Goal: Information Seeking & Learning: Find specific fact

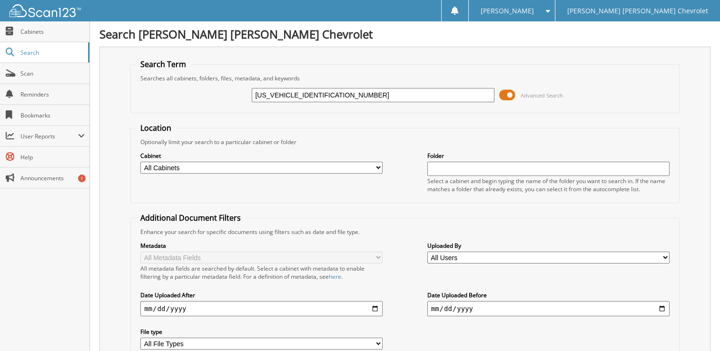
type input "1FMCU9H92NUA44795"
drag, startPoint x: 360, startPoint y: 94, endPoint x: 0, endPoint y: 87, distance: 359.6
click at [7, 90] on body "[PERSON_NAME] Settings Logout [PERSON_NAME] [PERSON_NAME] Chevrolet Close Cabin…" at bounding box center [360, 232] width 720 height 465
type input "[PERSON_NAME]"
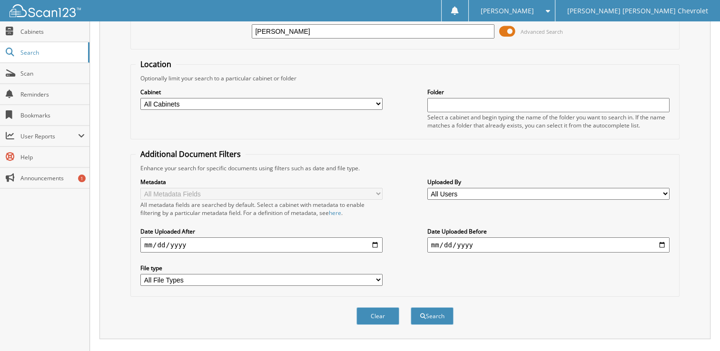
scroll to position [223, 0]
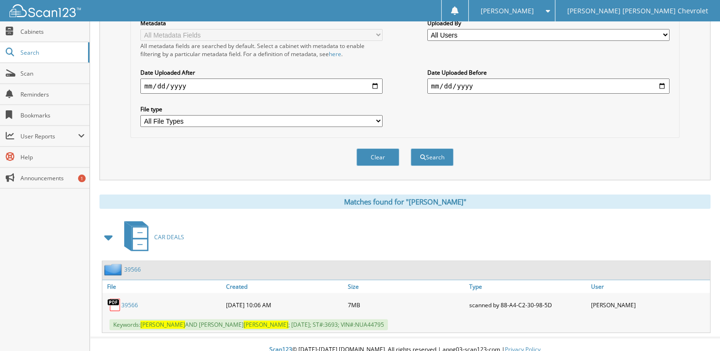
click at [124, 301] on link "39566" at bounding box center [129, 305] width 17 height 8
